Goal: Task Accomplishment & Management: Manage account settings

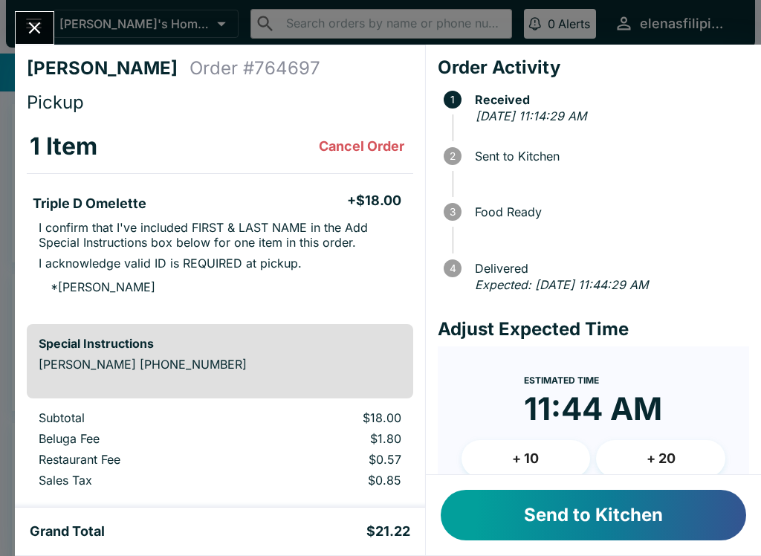
scroll to position [13, 0]
click at [602, 493] on button "Send to Kitchen" at bounding box center [594, 515] width 306 height 51
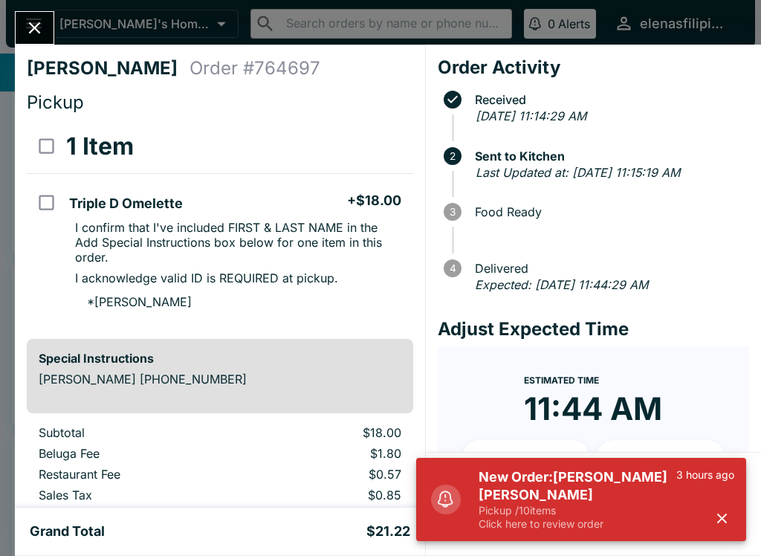
click at [712, 514] on button "button" at bounding box center [722, 518] width 25 height 25
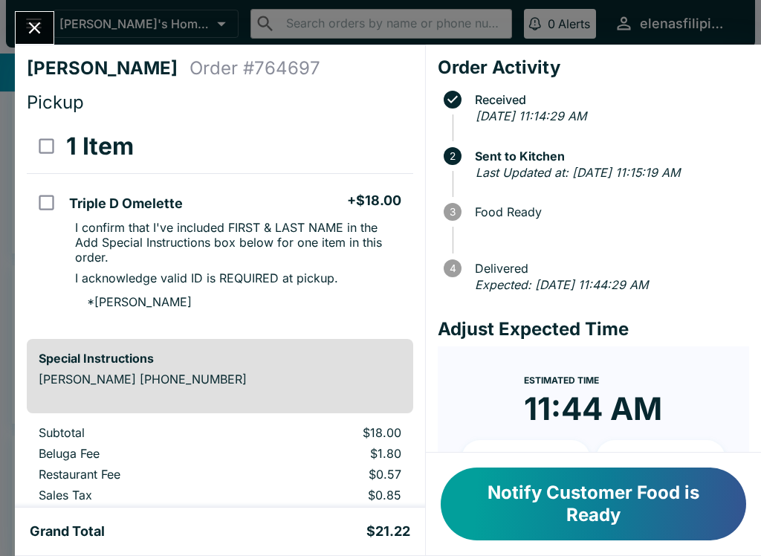
click at [31, 23] on icon "Close" at bounding box center [35, 28] width 20 height 20
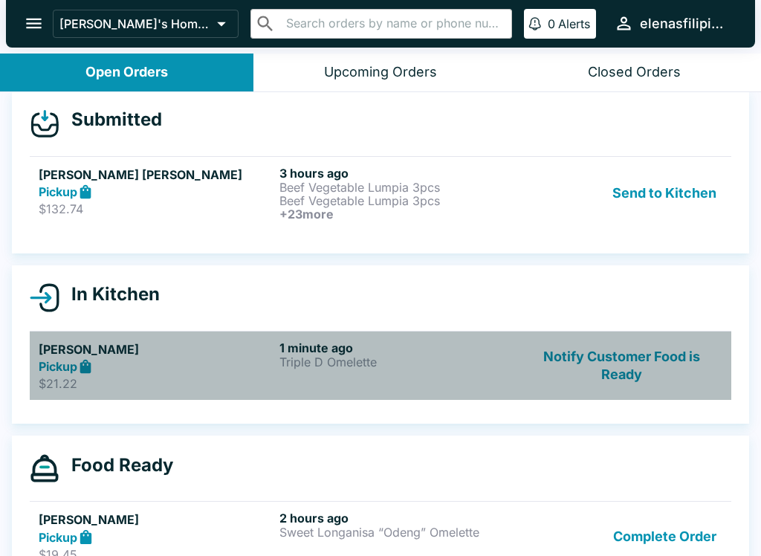
click at [456, 373] on div "1 minute ago Triple D Omelette" at bounding box center [397, 366] width 235 height 51
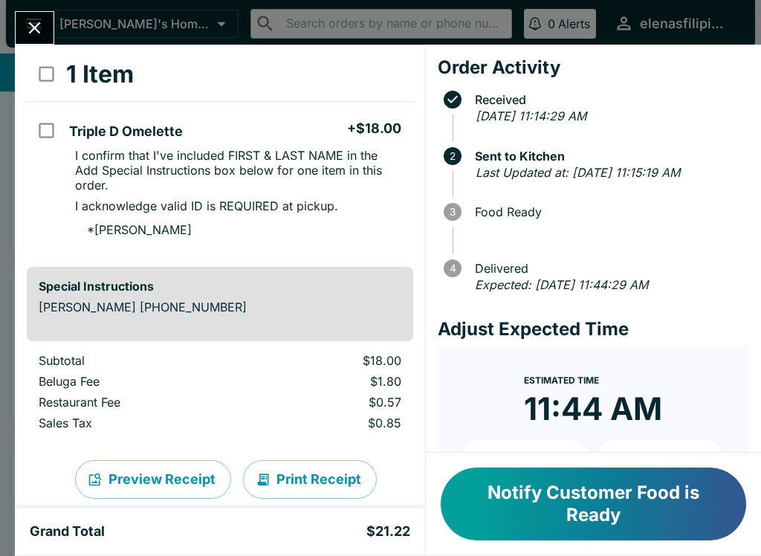
scroll to position [71, 0]
click at [33, 28] on icon "Close" at bounding box center [35, 28] width 12 height 12
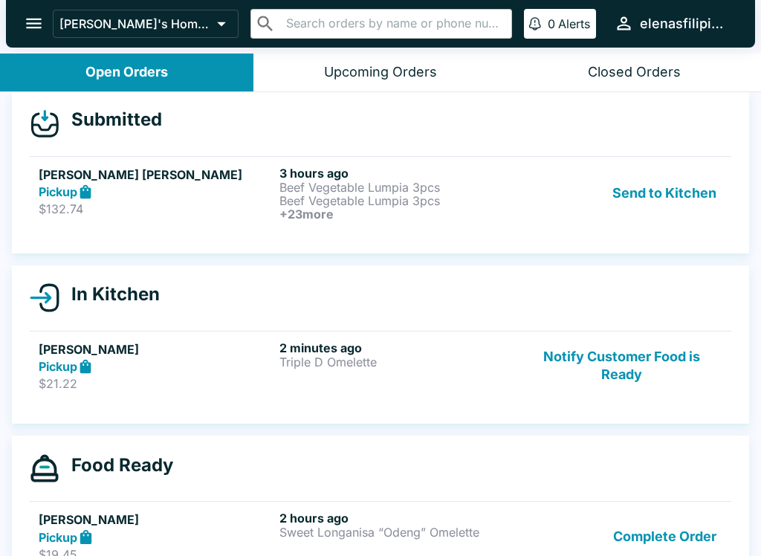
click at [182, 193] on div "Pickup" at bounding box center [156, 192] width 235 height 17
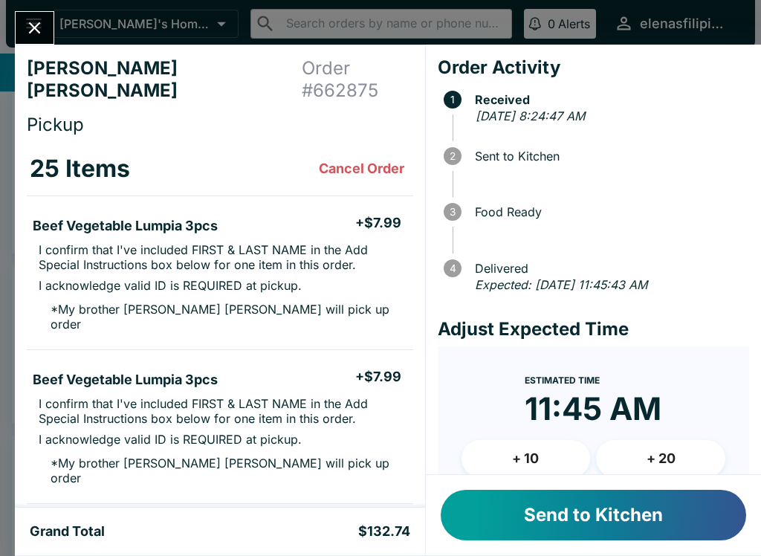
click at [583, 498] on button "Send to Kitchen" at bounding box center [594, 515] width 306 height 51
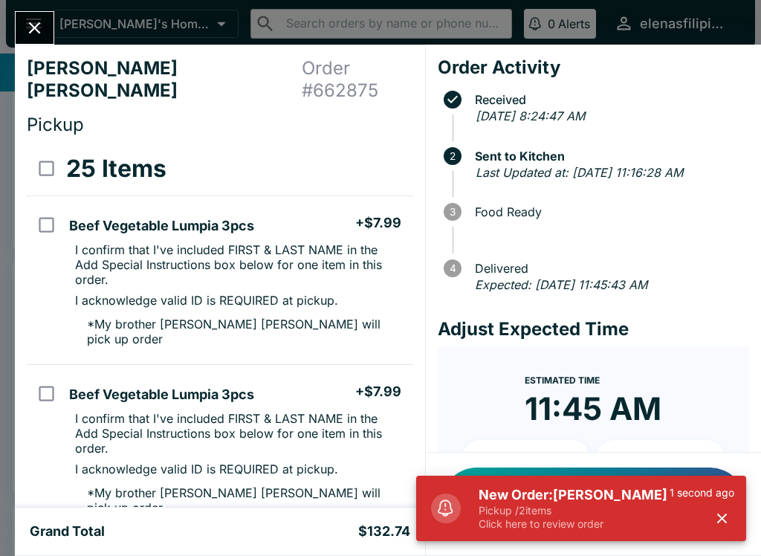
click at [722, 518] on icon "button" at bounding box center [722, 519] width 10 height 10
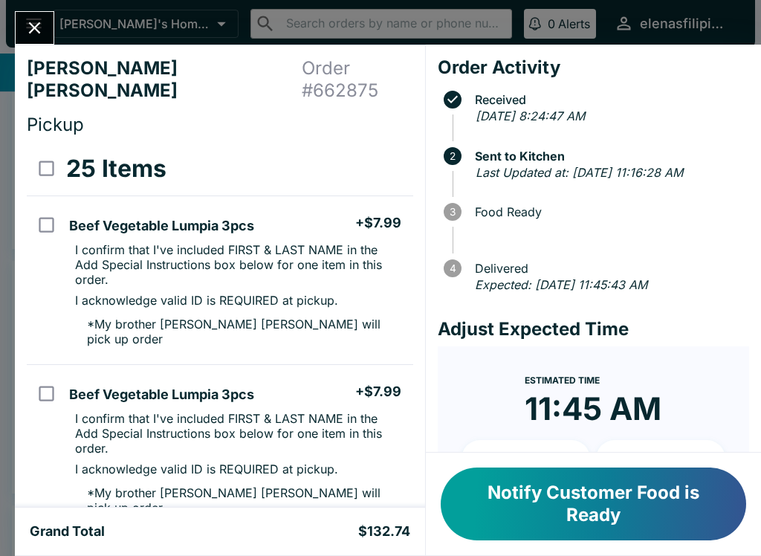
click at [36, 28] on icon "Close" at bounding box center [35, 28] width 12 height 12
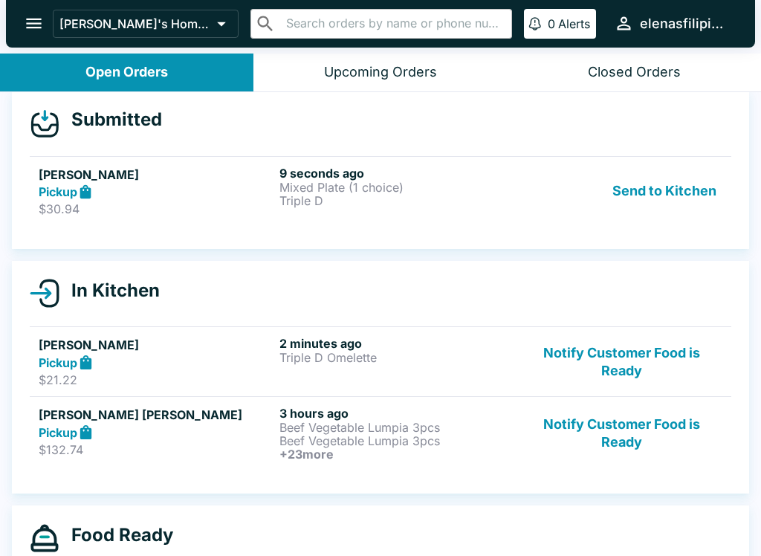
click at [195, 184] on div "Pickup" at bounding box center [156, 192] width 235 height 17
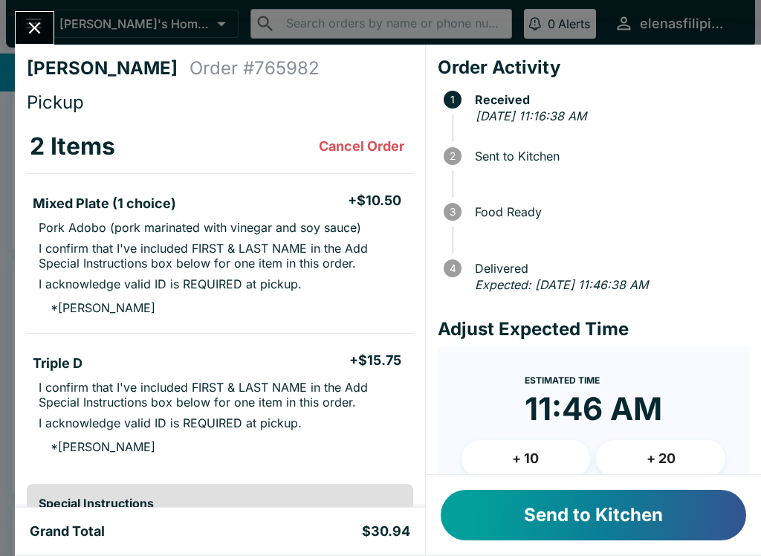
click at [648, 520] on button "Send to Kitchen" at bounding box center [594, 515] width 306 height 51
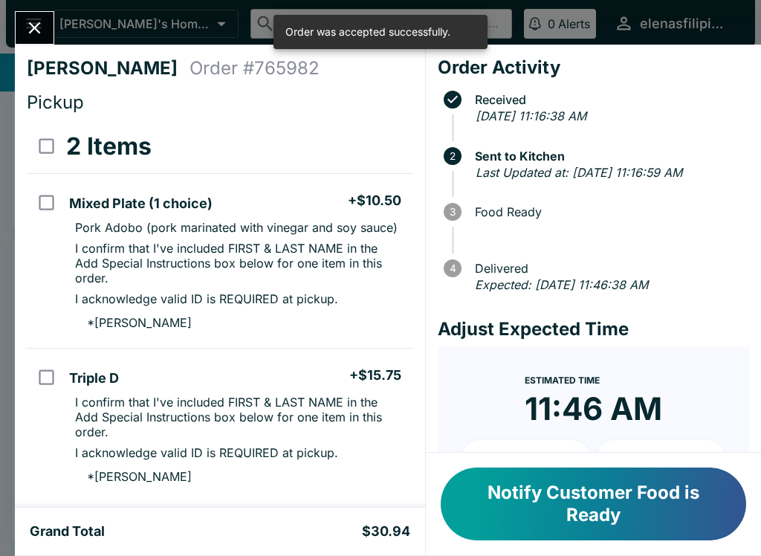
click at [28, 15] on button "Close" at bounding box center [35, 28] width 38 height 32
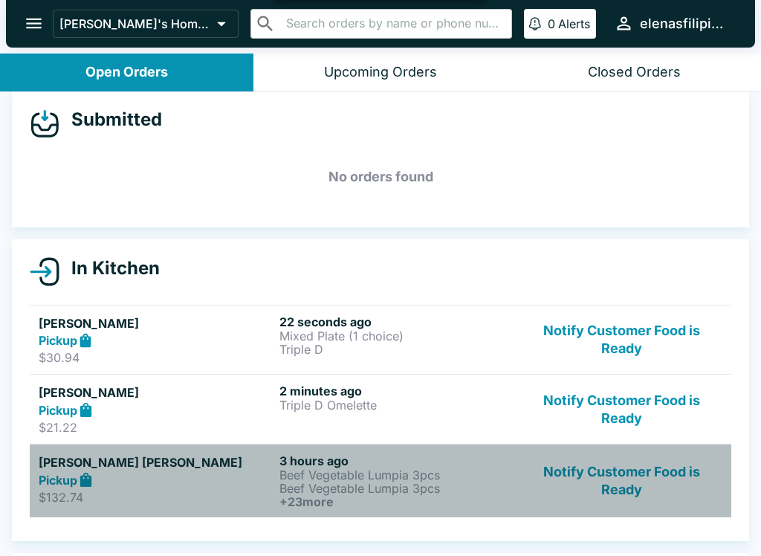
click at [161, 474] on div "Pickup" at bounding box center [156, 479] width 235 height 17
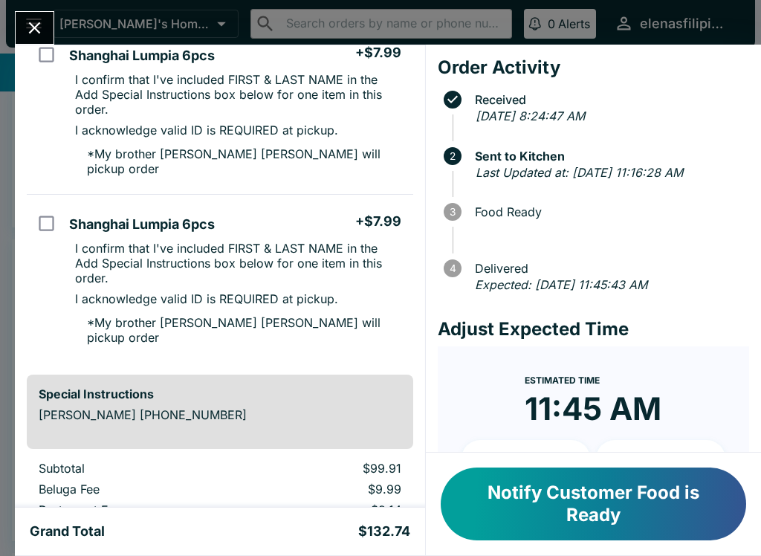
scroll to position [2577, 0]
click at [24, 23] on button "Close" at bounding box center [35, 28] width 38 height 32
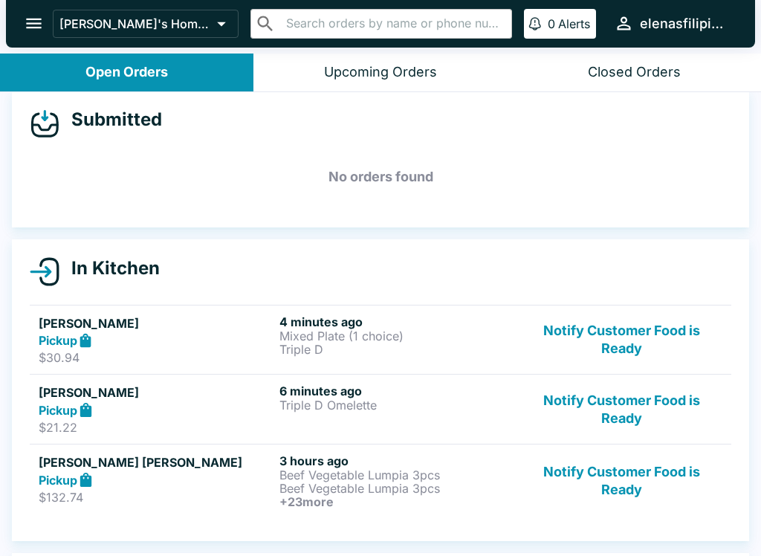
click at [233, 337] on div "Pickup" at bounding box center [156, 340] width 235 height 17
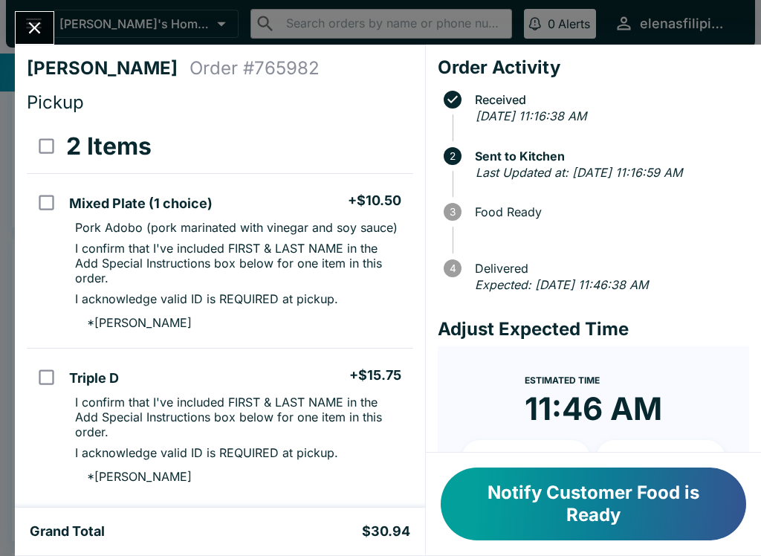
click at [31, 22] on icon "Close" at bounding box center [35, 28] width 20 height 20
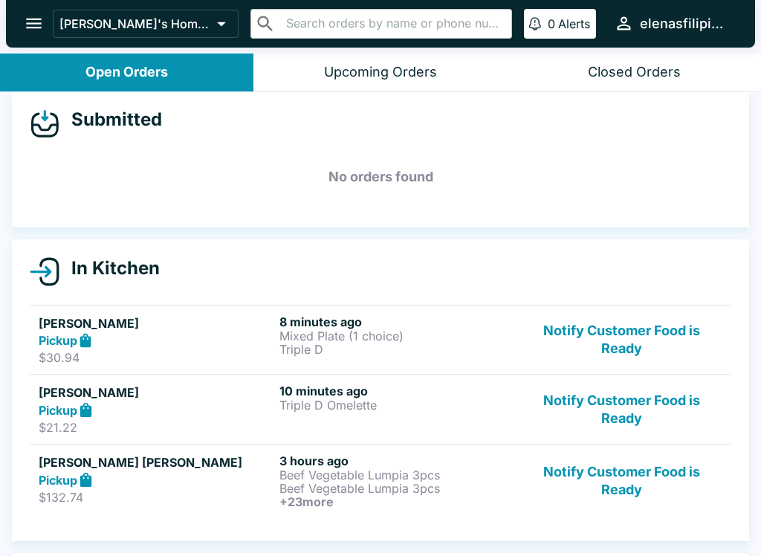
click at [220, 396] on h5 "[PERSON_NAME]" at bounding box center [156, 393] width 235 height 18
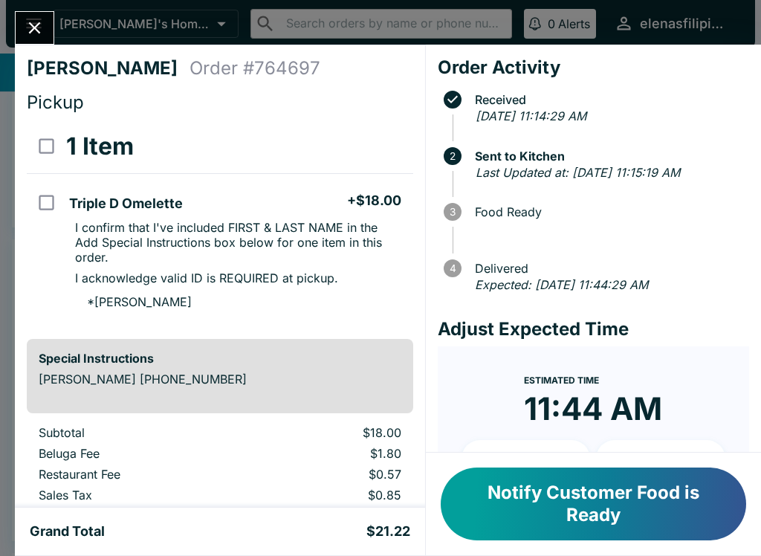
click at [36, 18] on icon "Close" at bounding box center [35, 28] width 20 height 20
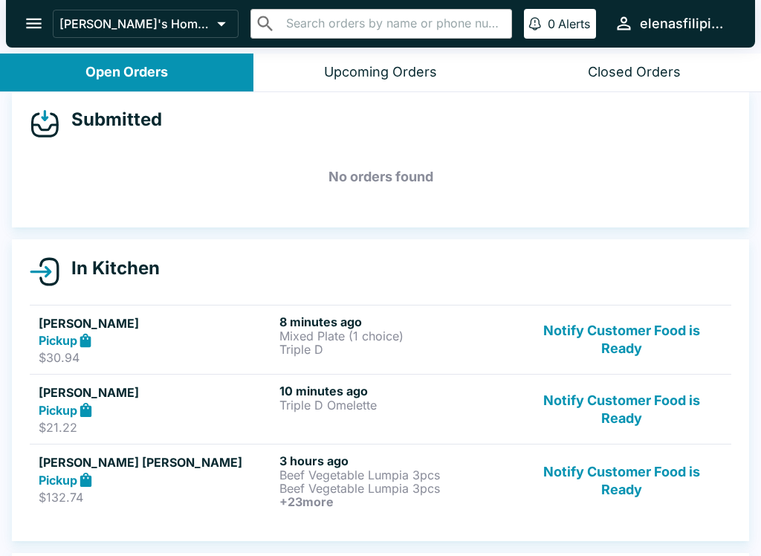
click at [182, 410] on div "Pickup" at bounding box center [156, 409] width 235 height 17
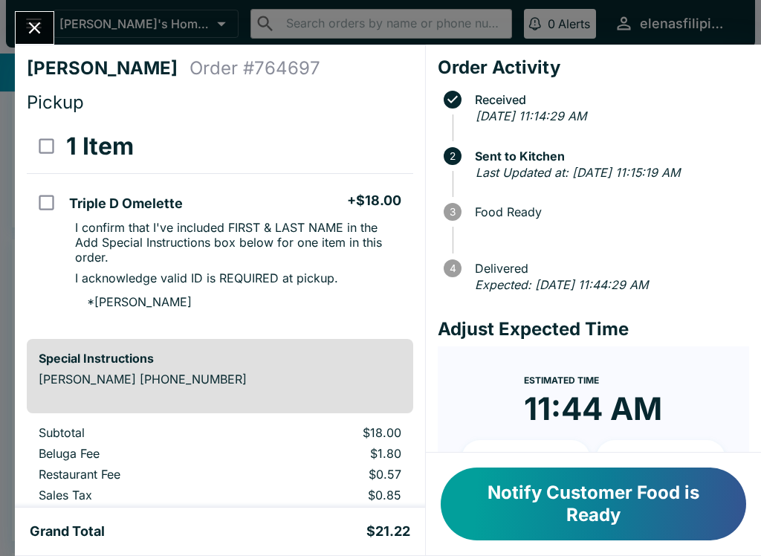
click at [537, 503] on button "Notify Customer Food is Ready" at bounding box center [594, 504] width 306 height 73
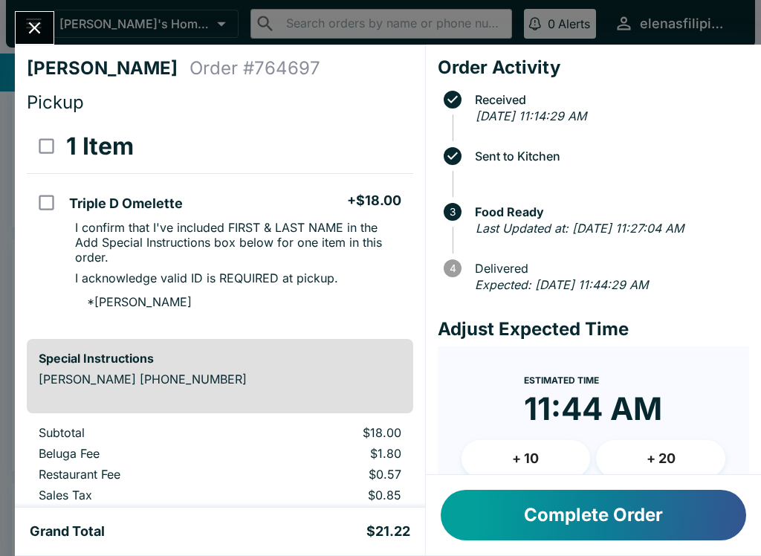
click at [25, 31] on icon "Close" at bounding box center [35, 28] width 20 height 20
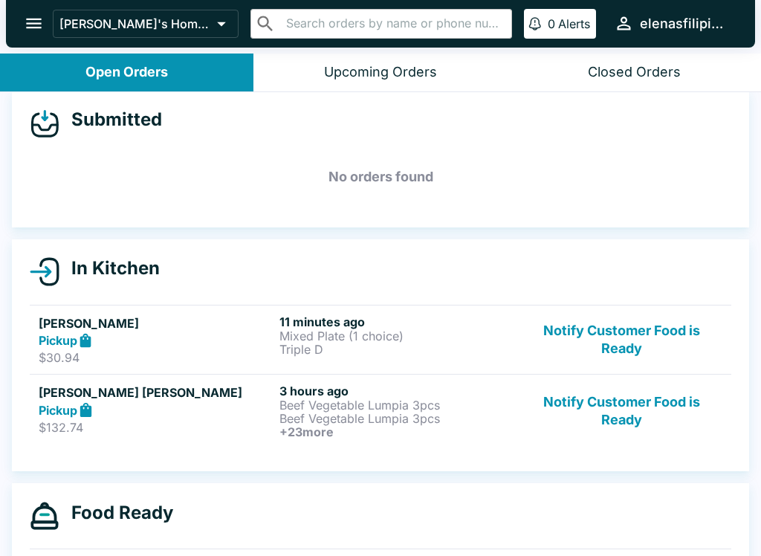
click at [577, 414] on button "Notify Customer Food is Ready" at bounding box center [621, 411] width 201 height 55
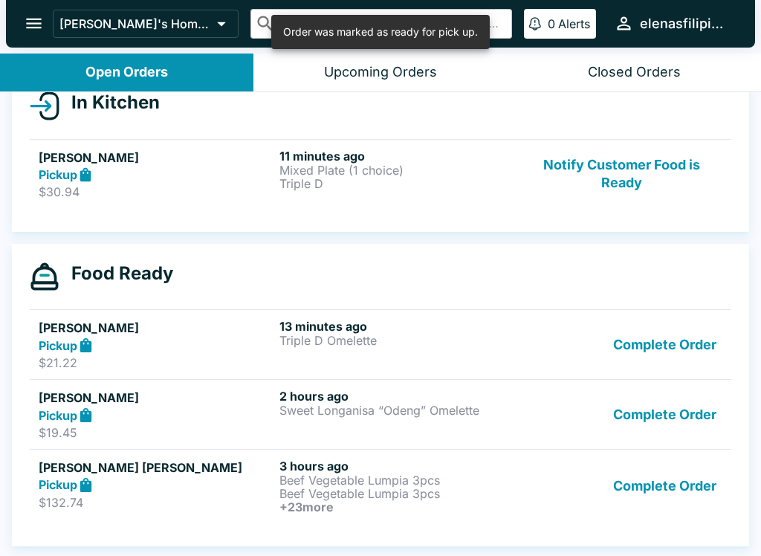
scroll to position [179, 0]
click at [668, 493] on button "Complete Order" at bounding box center [664, 486] width 115 height 55
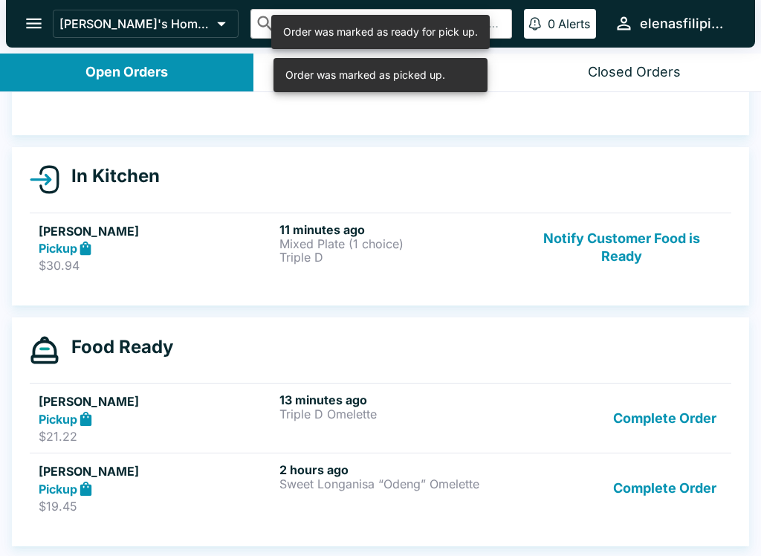
scroll to position [106, 0]
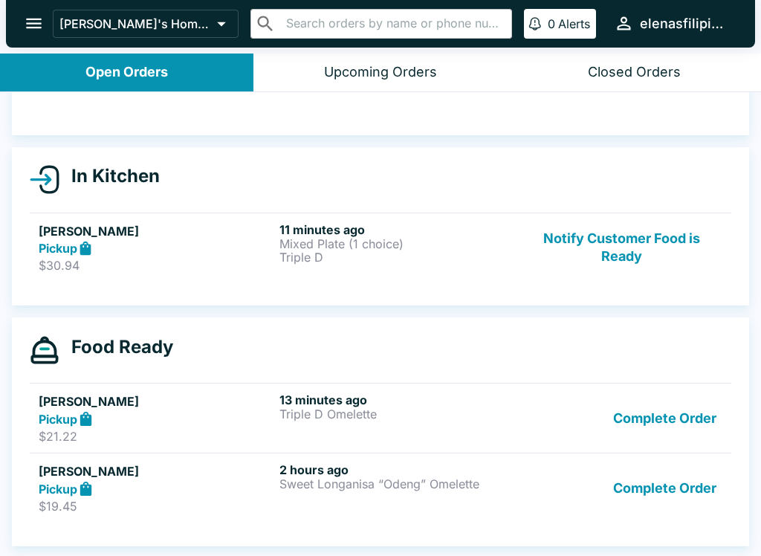
click at [681, 489] on button "Complete Order" at bounding box center [664, 487] width 115 height 51
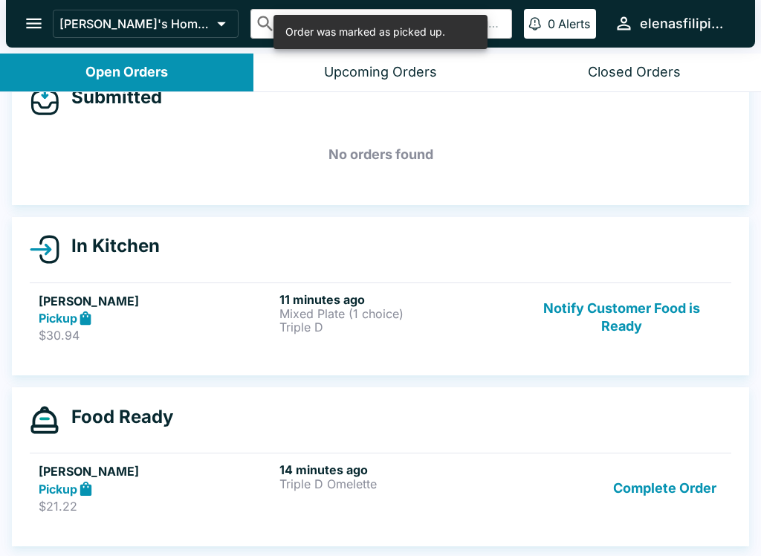
scroll to position [36, 0]
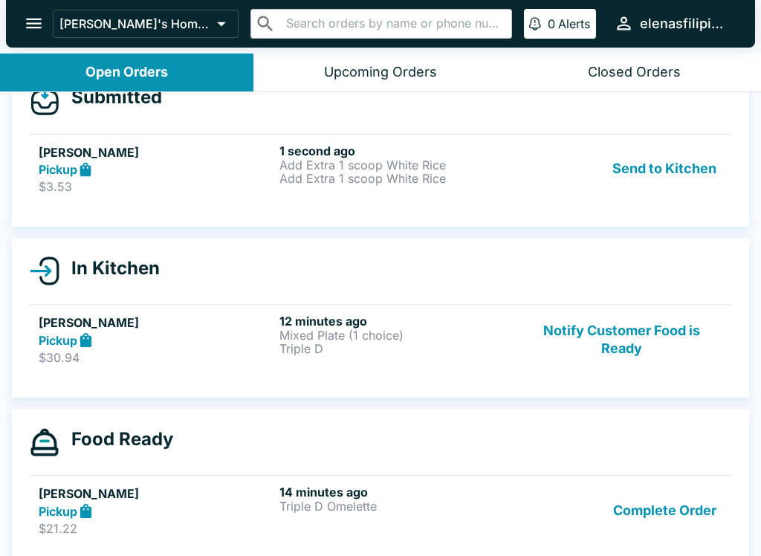
click at [174, 170] on div "Pickup" at bounding box center [156, 169] width 235 height 17
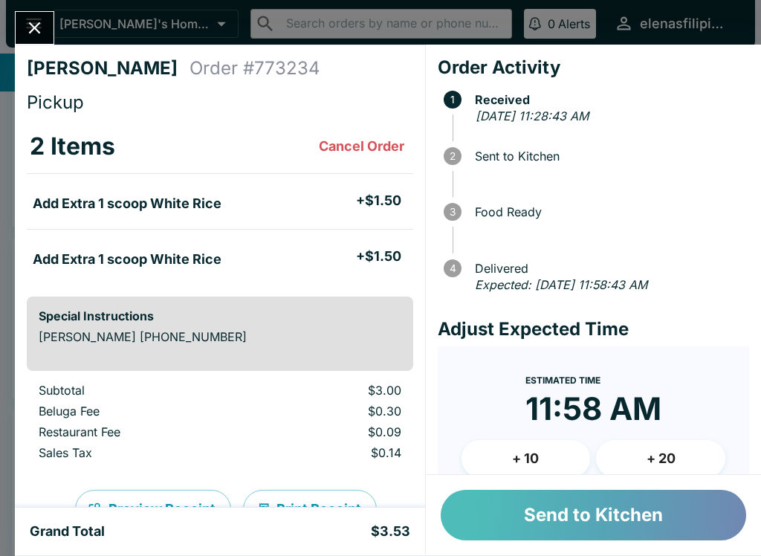
click at [500, 522] on button "Send to Kitchen" at bounding box center [594, 515] width 306 height 51
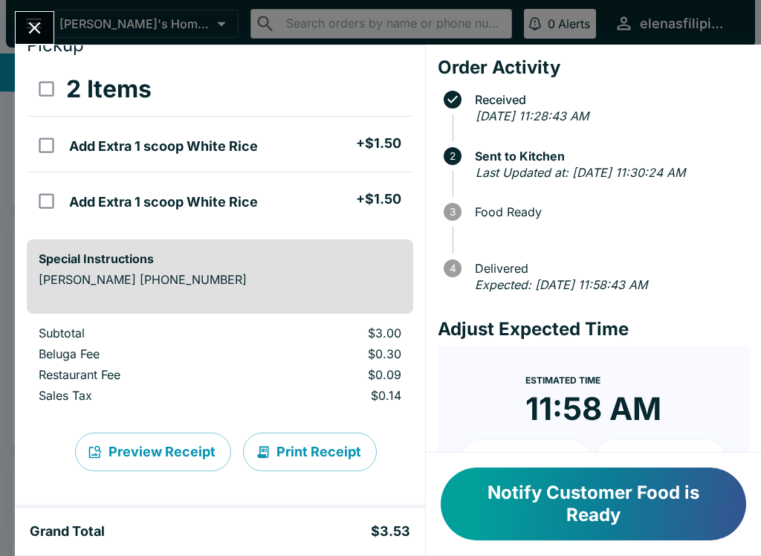
scroll to position [57, 0]
click at [561, 507] on button "Notify Customer Food is Ready" at bounding box center [594, 504] width 306 height 73
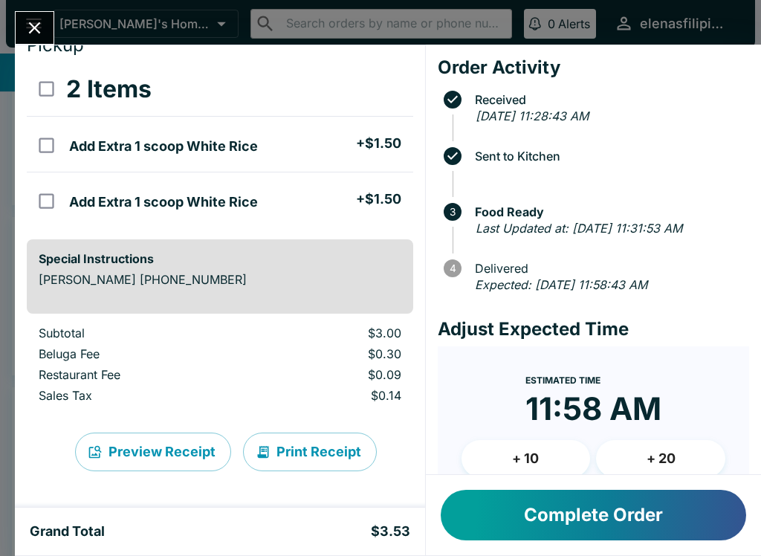
click at [40, 25] on icon "Close" at bounding box center [35, 28] width 20 height 20
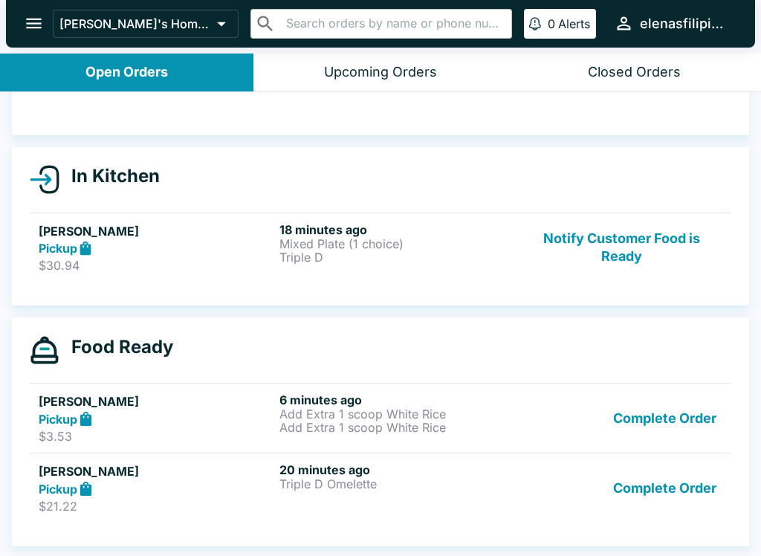
scroll to position [106, 0]
click at [698, 418] on button "Complete Order" at bounding box center [664, 418] width 115 height 51
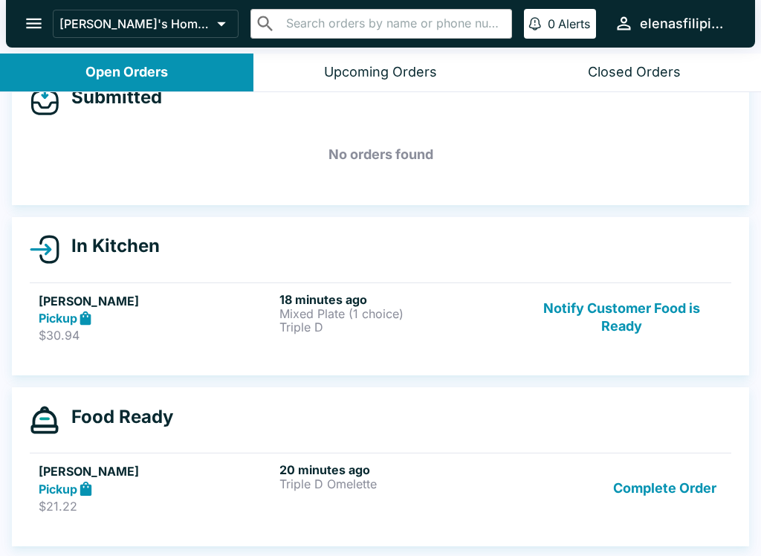
scroll to position [36, 0]
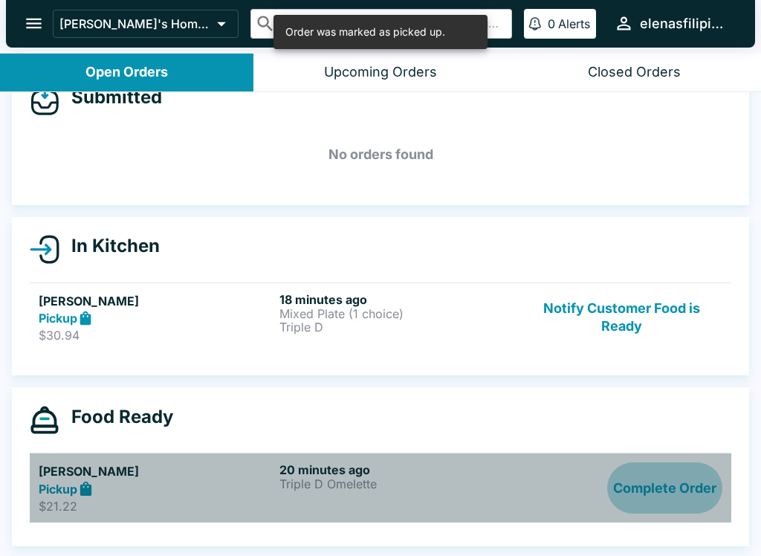
click at [704, 487] on button "Complete Order" at bounding box center [664, 487] width 115 height 51
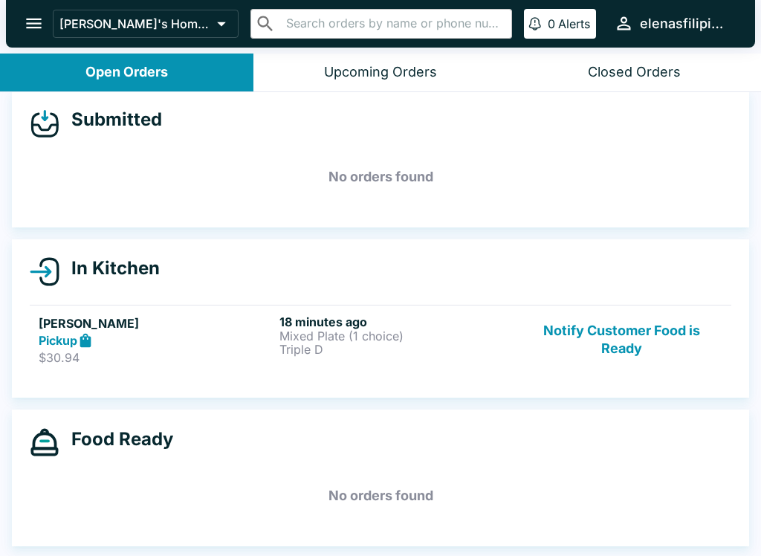
click at [671, 335] on button "Notify Customer Food is Ready" at bounding box center [621, 340] width 201 height 51
